Goal: Navigation & Orientation: Find specific page/section

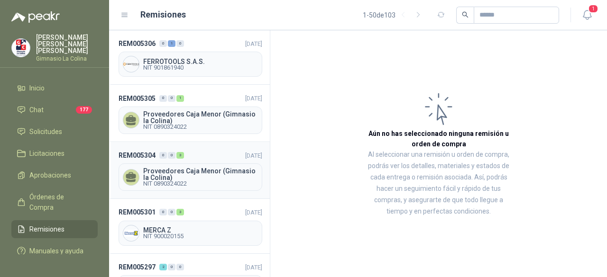
scroll to position [47, 0]
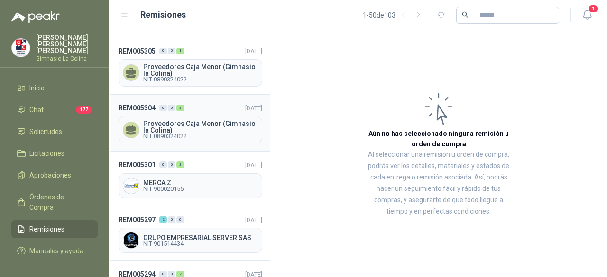
click at [209, 116] on div "Proveedores Caja Menor (Gimnasio la Colina) NIT 0890324022" at bounding box center [191, 130] width 144 height 28
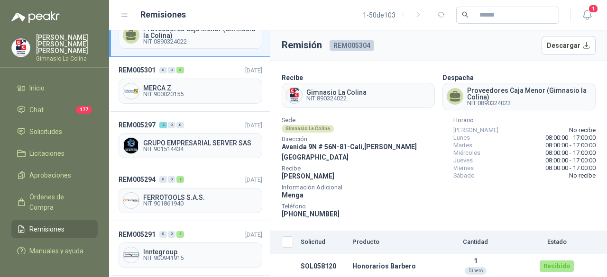
scroll to position [190, 0]
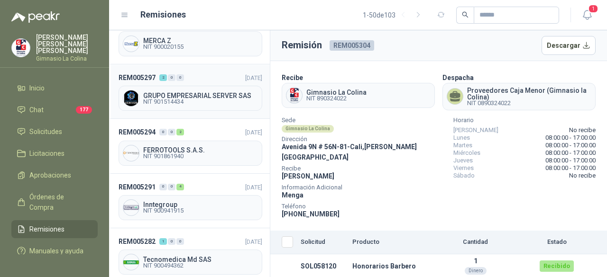
click at [220, 92] on span "GRUPO EMPRESARIAL SERVER SAS" at bounding box center [200, 95] width 115 height 7
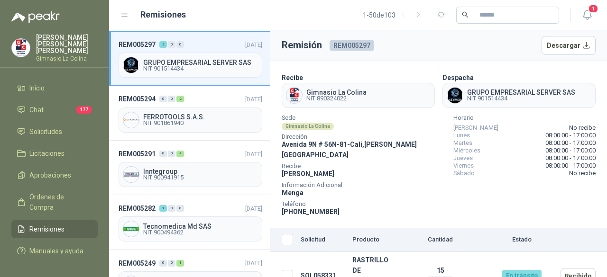
scroll to position [237, 0]
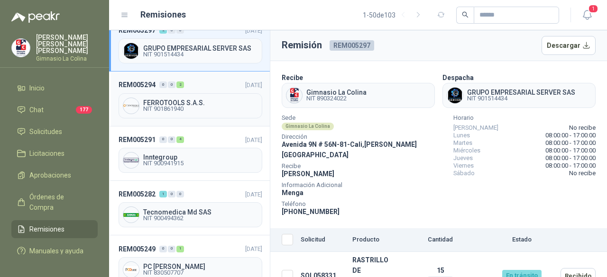
click at [184, 100] on span "FERROTOOLS S.A.S." at bounding box center [200, 103] width 115 height 7
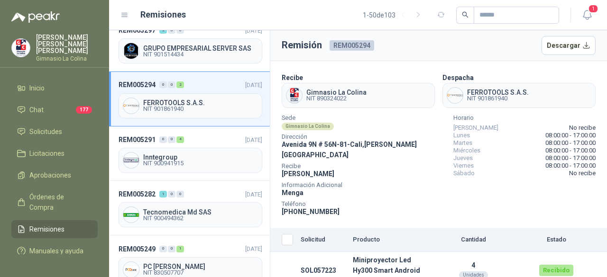
scroll to position [285, 0]
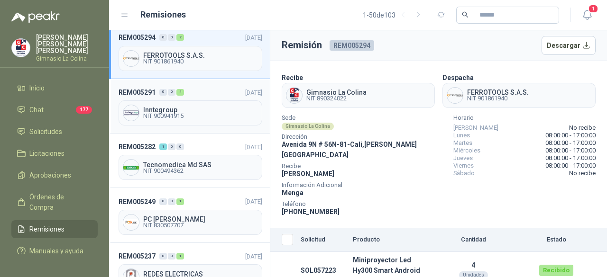
click at [178, 107] on span "Inntegroup" at bounding box center [200, 110] width 115 height 7
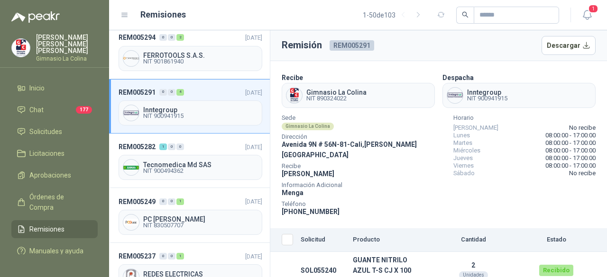
click at [47, 224] on span "Remisiones" at bounding box center [46, 229] width 35 height 10
